Goal: Information Seeking & Learning: Learn about a topic

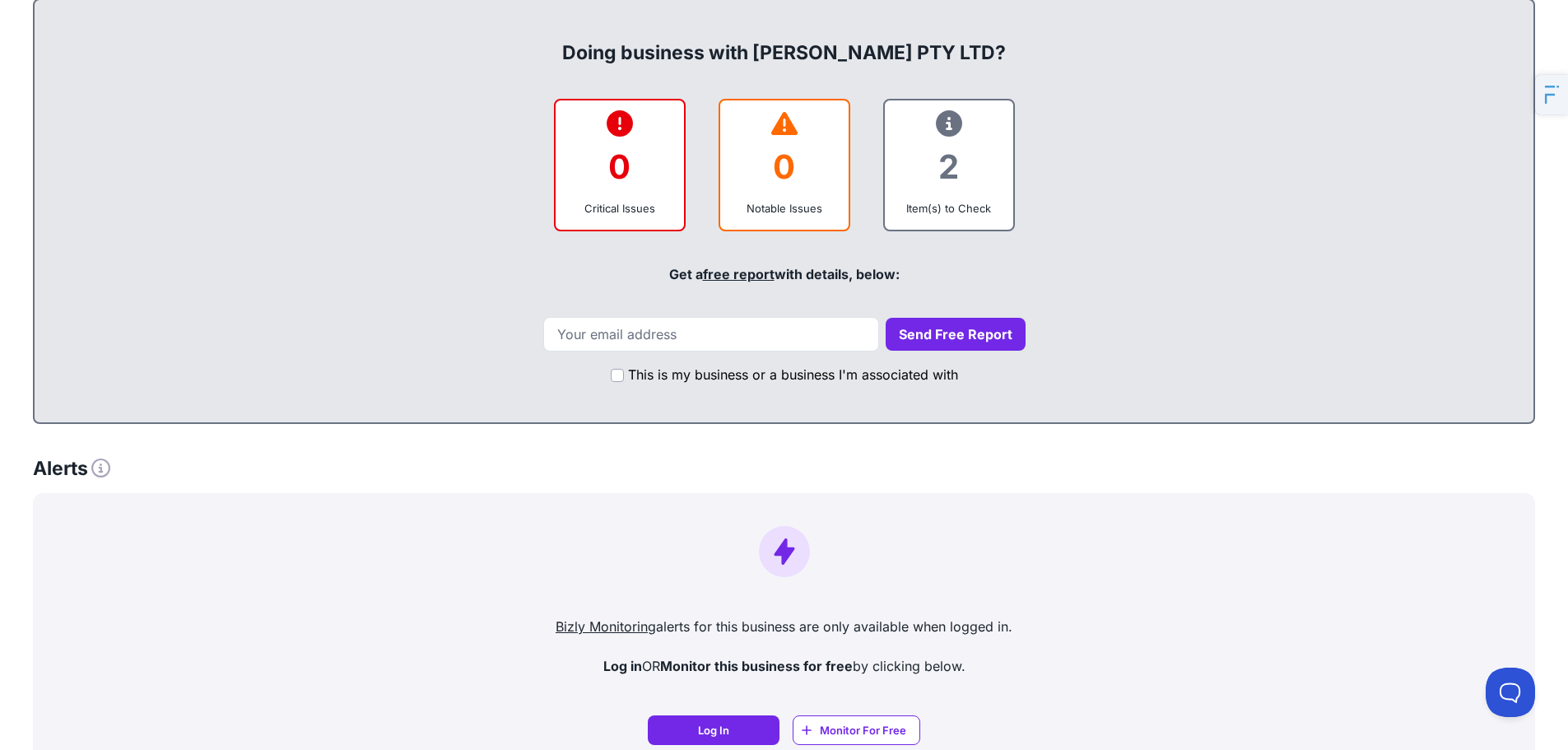
scroll to position [897, 0]
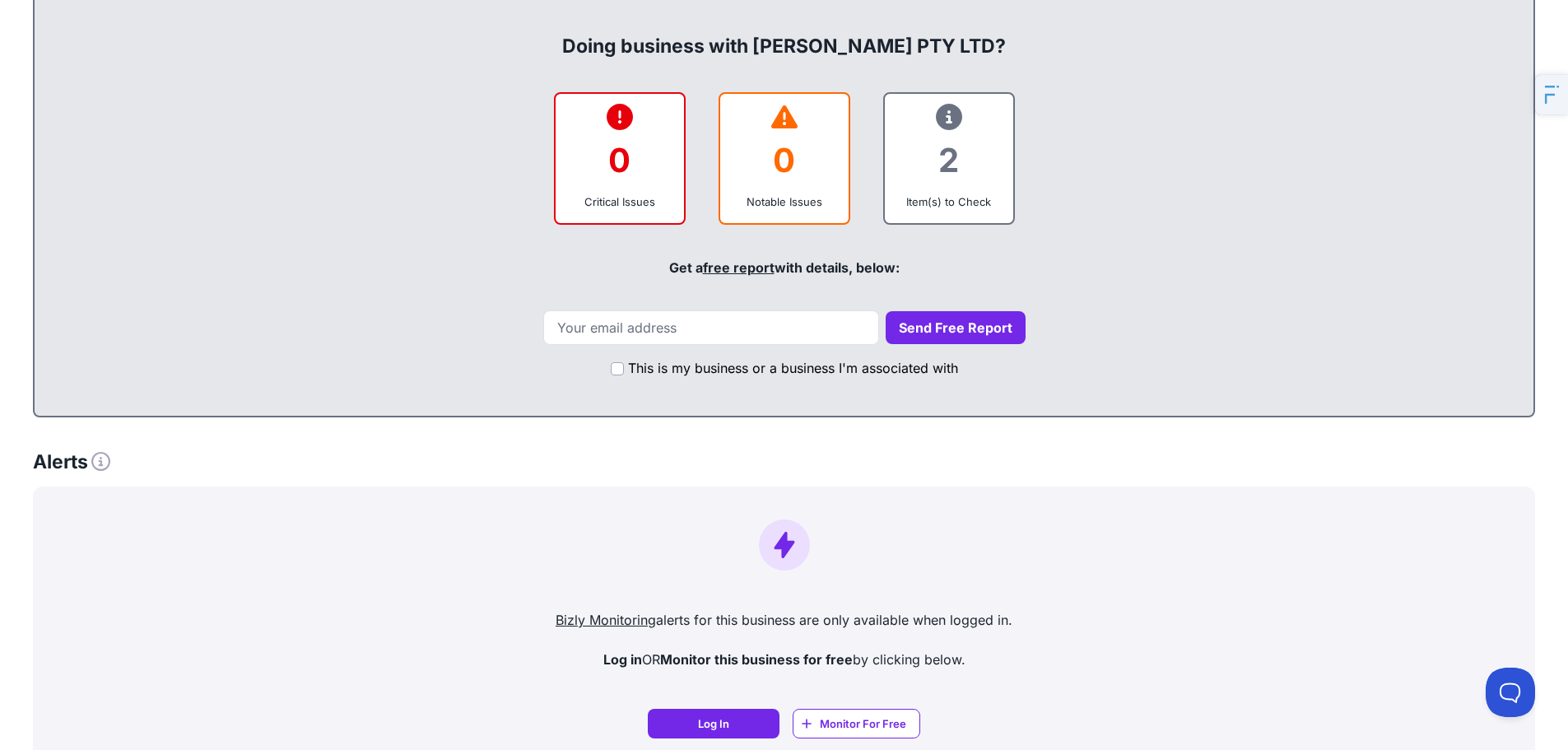
click at [939, 117] on icon at bounding box center [948, 117] width 26 height 1
click at [955, 117] on icon at bounding box center [948, 117] width 26 height 1
click at [960, 117] on icon at bounding box center [948, 117] width 26 height 1
click at [924, 128] on div "2" at bounding box center [949, 159] width 102 height 66
click at [944, 117] on icon at bounding box center [948, 117] width 26 height 1
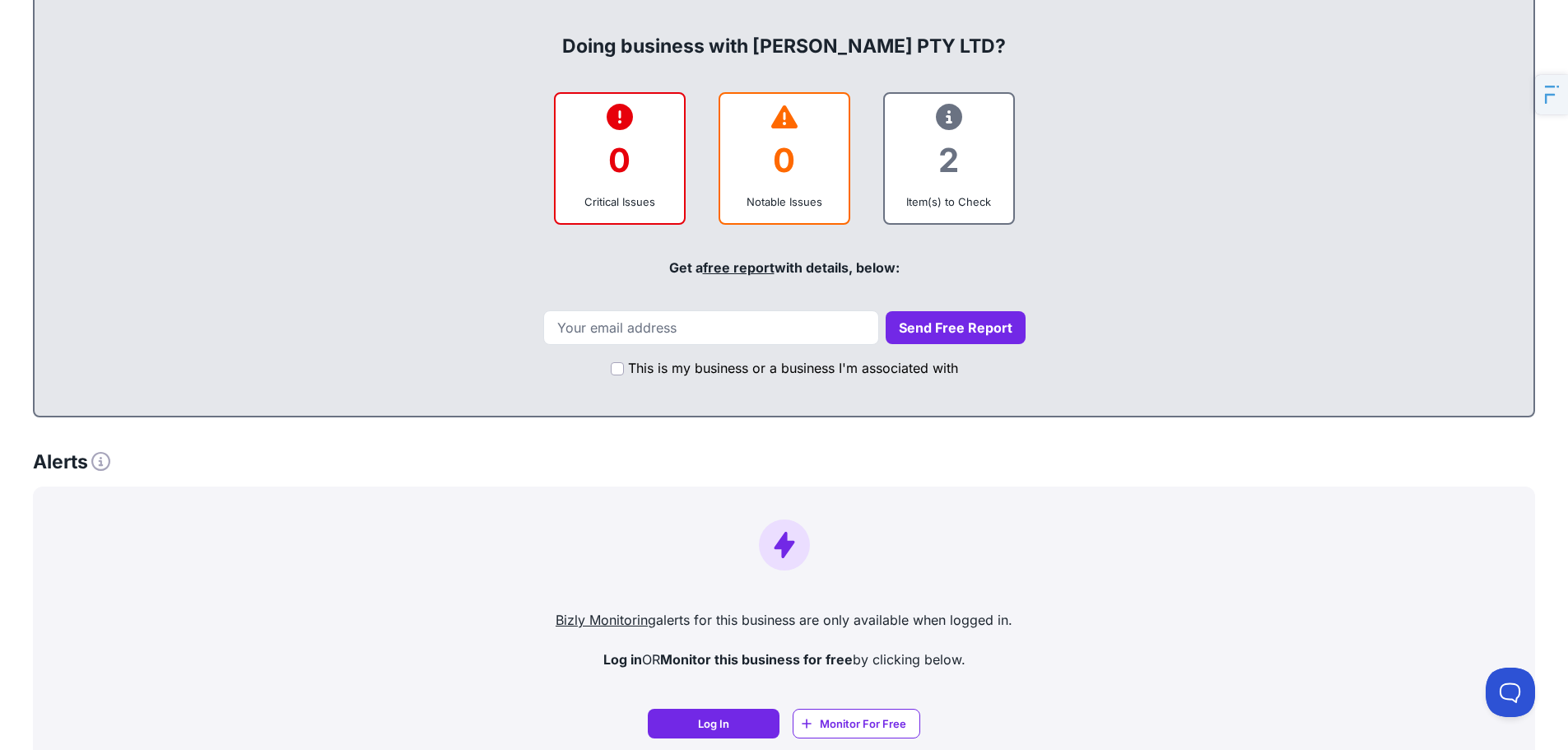
click at [945, 117] on icon at bounding box center [948, 117] width 26 height 1
click at [935, 180] on div "2" at bounding box center [949, 159] width 102 height 66
click at [659, 198] on div "Critical Issues" at bounding box center [620, 202] width 102 height 17
click at [766, 215] on div "0 Notable Issues" at bounding box center [784, 159] width 132 height 133
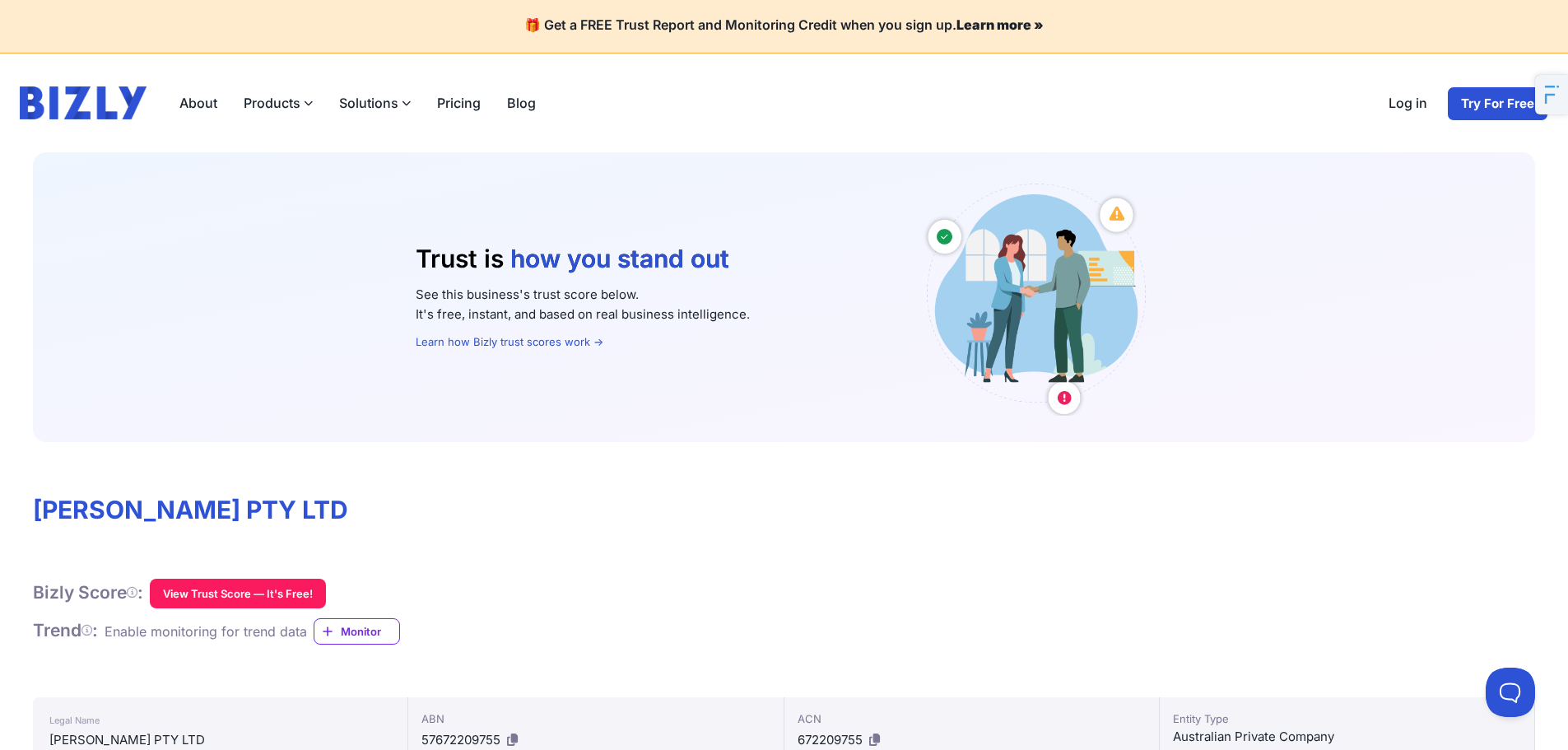
scroll to position [0, 0]
